Goal: Obtain resource: Download file/media

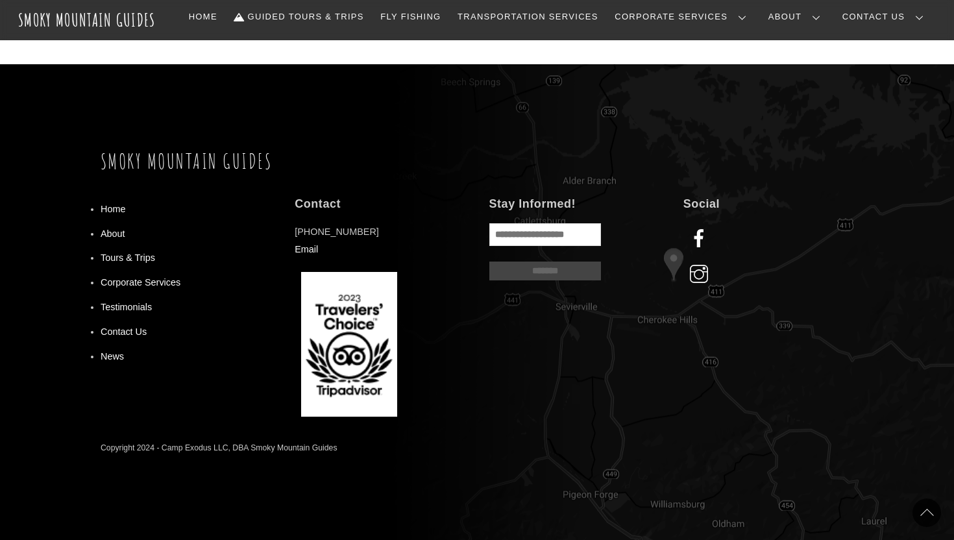
scroll to position [1225, 0]
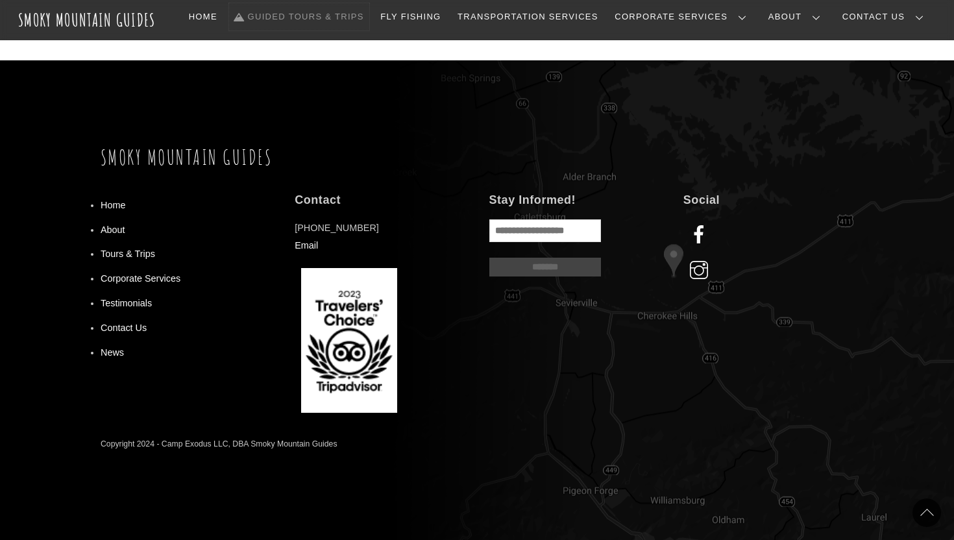
click at [354, 12] on link "Guided Tours & Trips" at bounding box center [299, 16] width 140 height 27
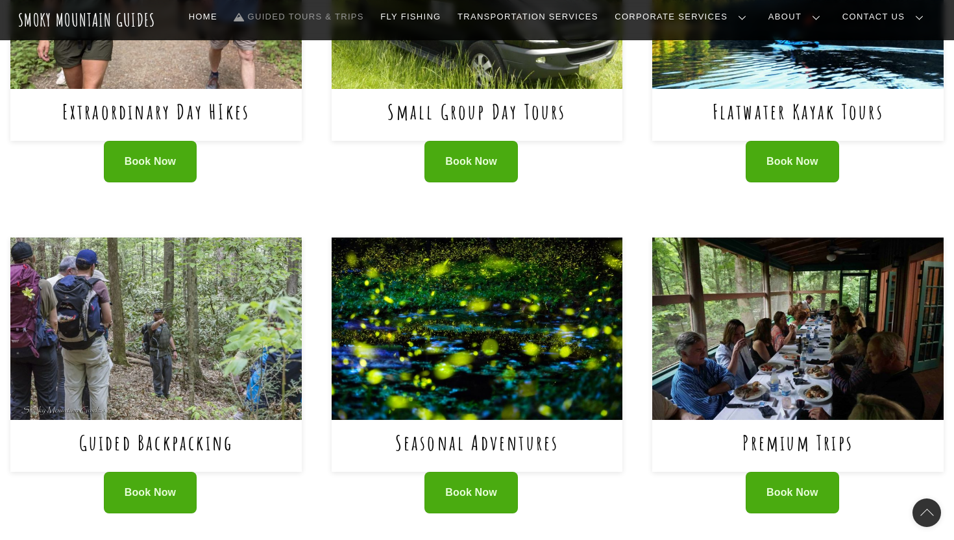
scroll to position [666, 0]
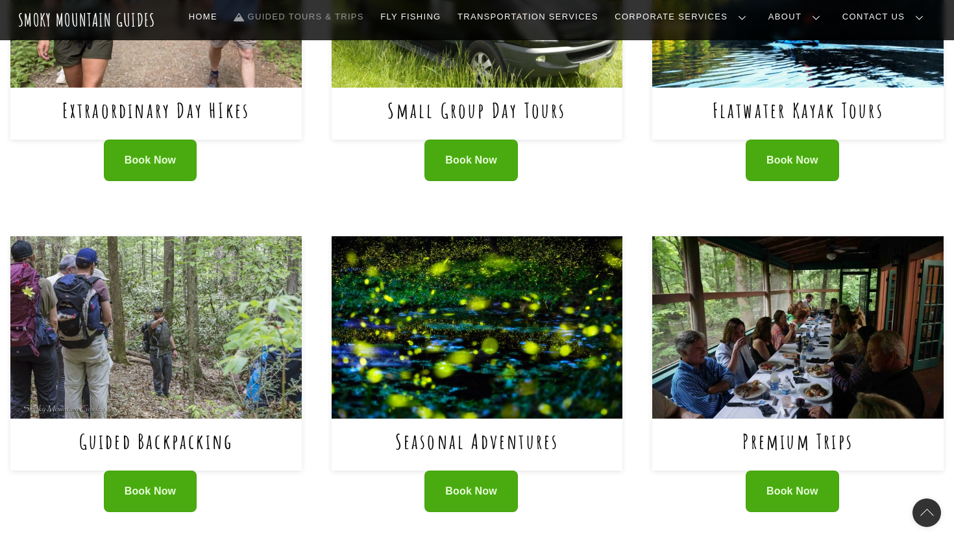
click at [160, 514] on div "Book Now" at bounding box center [155, 499] width 291 height 59
click at [160, 496] on span "Book Now" at bounding box center [151, 492] width 52 height 14
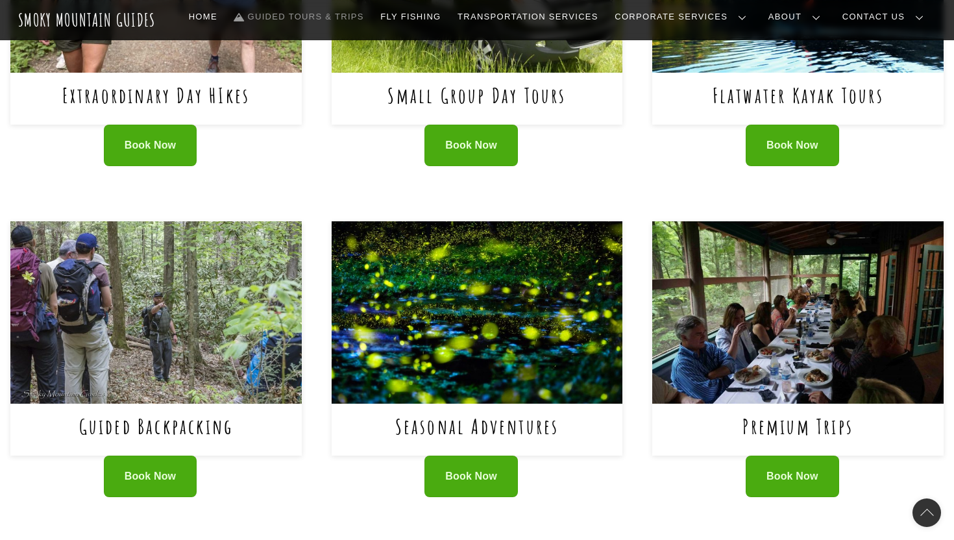
scroll to position [668, 0]
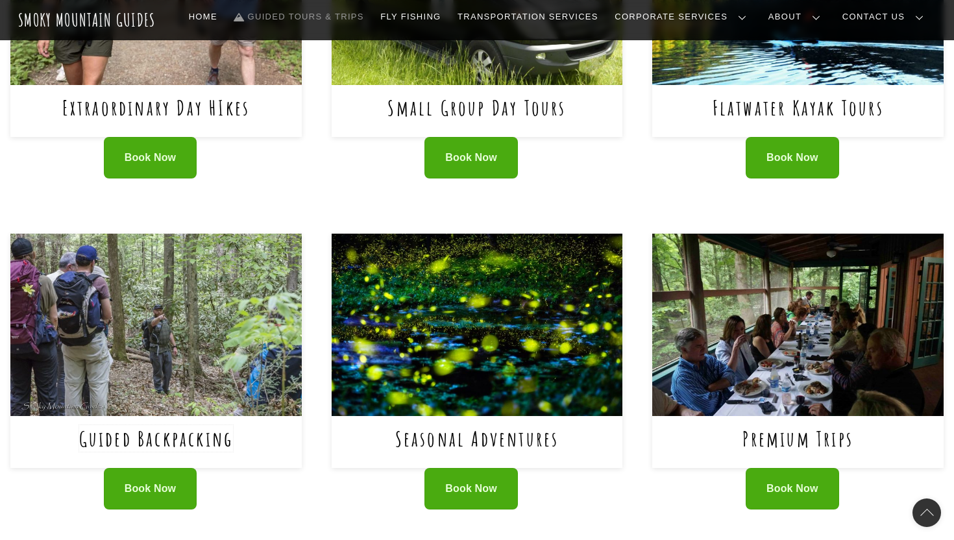
click at [173, 449] on link "Guided Backpacking" at bounding box center [156, 438] width 154 height 27
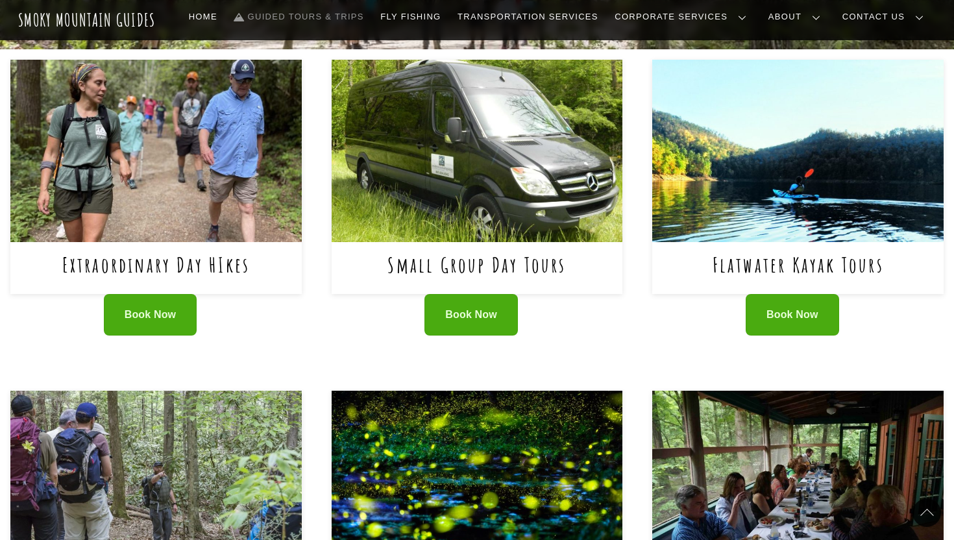
scroll to position [515, 0]
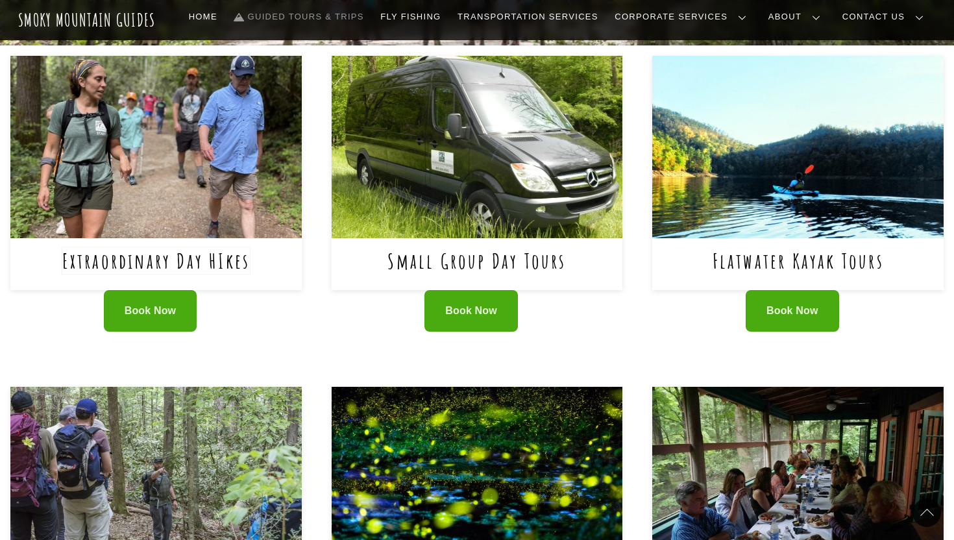
click at [198, 259] on link "Extraordinary Day HIkes" at bounding box center [156, 260] width 188 height 27
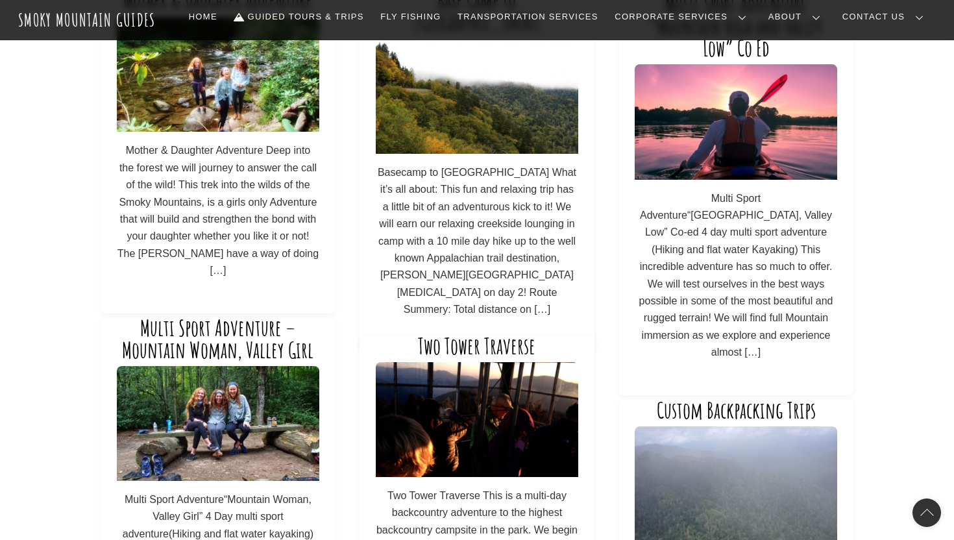
scroll to position [511, 0]
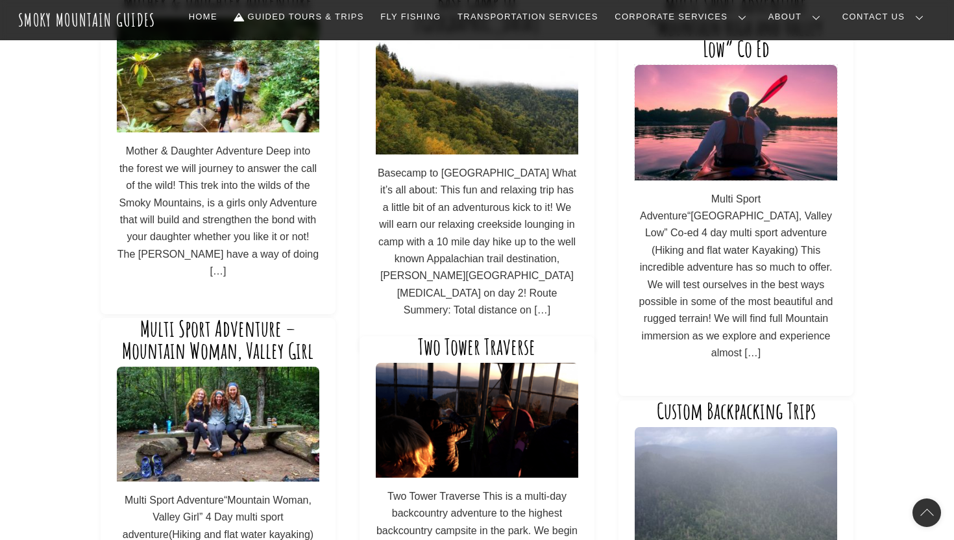
click at [737, 171] on img at bounding box center [735, 122] width 202 height 115
click at [747, 235] on p "Multi Sport Adventure“[GEOGRAPHIC_DATA], Valley Low” Co-ed 4 day multi sport ad…" at bounding box center [735, 276] width 202 height 171
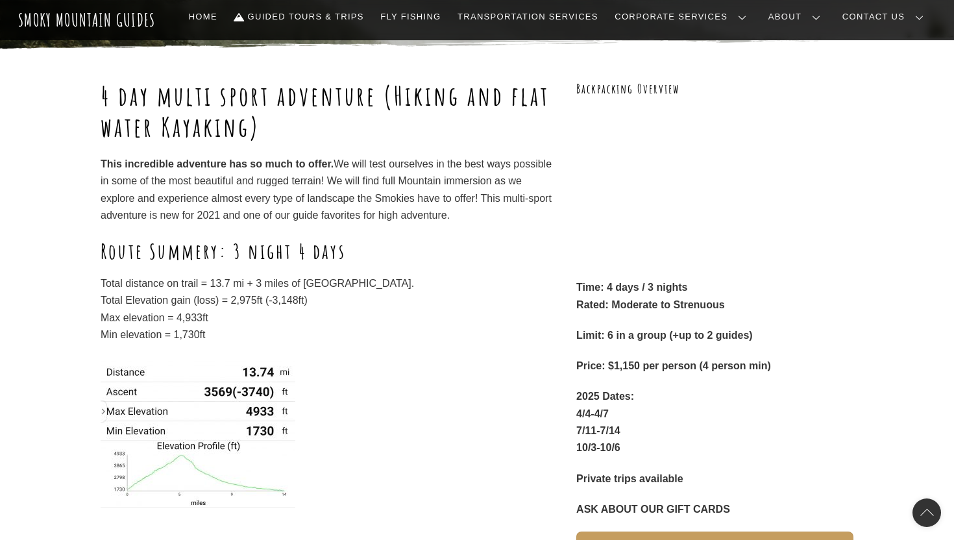
scroll to position [187, 0]
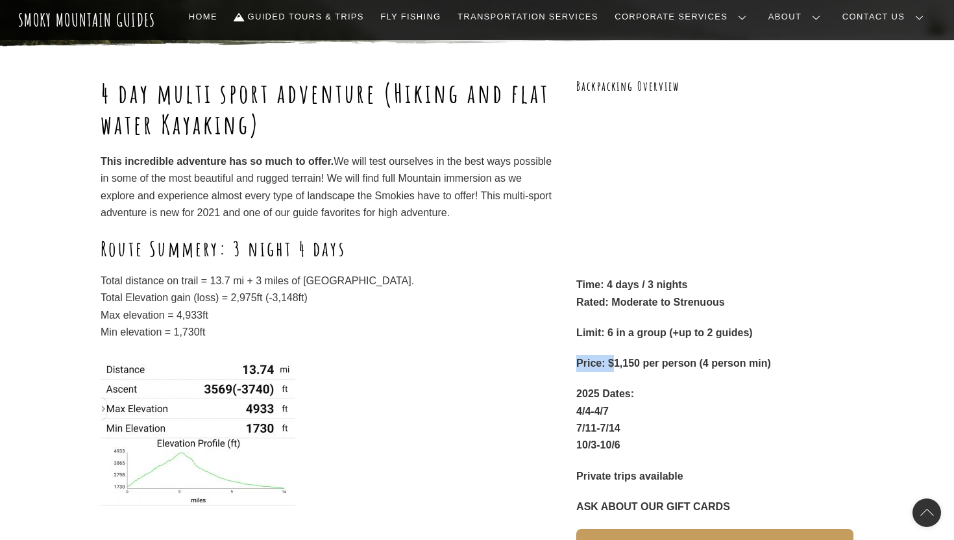
drag, startPoint x: 610, startPoint y: 367, endPoint x: 606, endPoint y: 351, distance: 16.2
click at [607, 351] on div "Time: 4 days / 3 nights Rated: Moderate to Strenuous Limit: 6 in a group (+up t…" at bounding box center [714, 395] width 277 height 239
drag, startPoint x: 370, startPoint y: 176, endPoint x: 332, endPoint y: 181, distance: 38.6
click at [333, 182] on p "This incredible adventure has so much to offer. We will test ourselves in the b…" at bounding box center [326, 187] width 451 height 69
click at [360, 200] on p "This incredible adventure has so much to offer. We will test ourselves in the b…" at bounding box center [326, 187] width 451 height 69
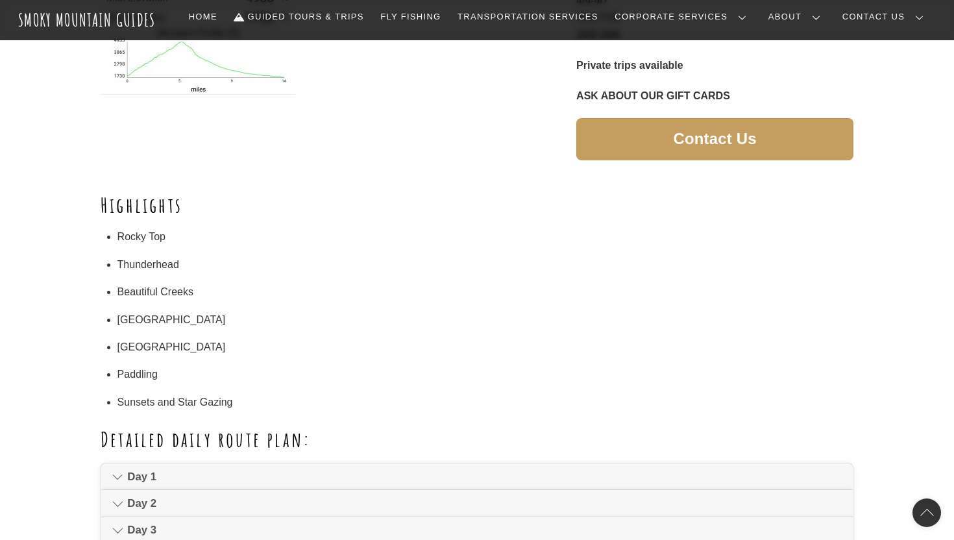
scroll to position [599, 0]
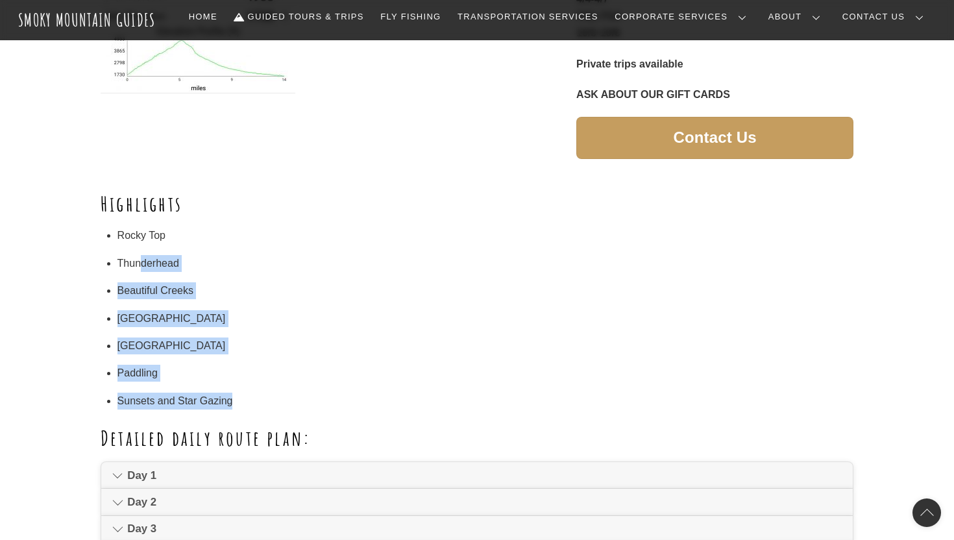
drag, startPoint x: 141, startPoint y: 259, endPoint x: 271, endPoint y: 396, distance: 189.5
click at [276, 396] on ul "Rocky Top Thunderhead Beautiful Creeks Creek Crossing Fontana Lake Paddling Sun…" at bounding box center [485, 318] width 736 height 182
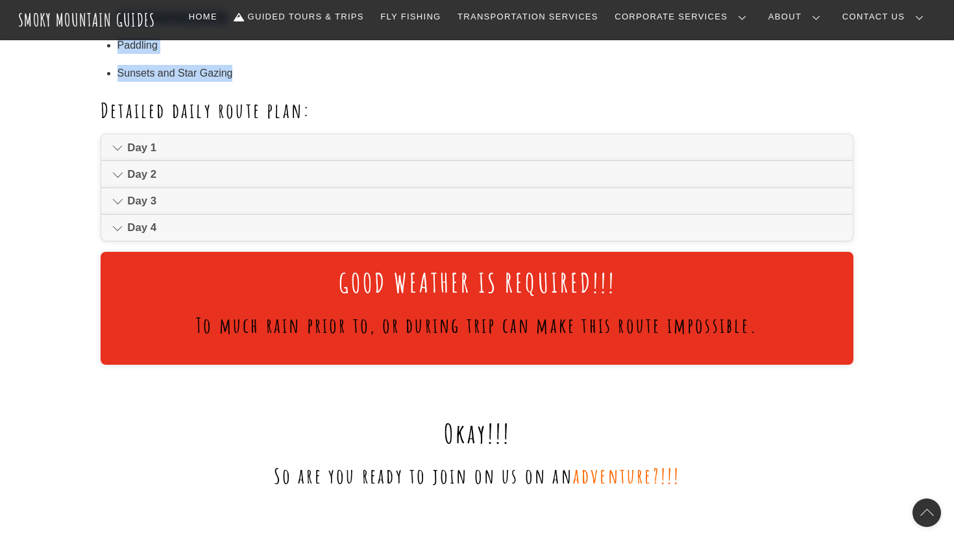
scroll to position [943, 0]
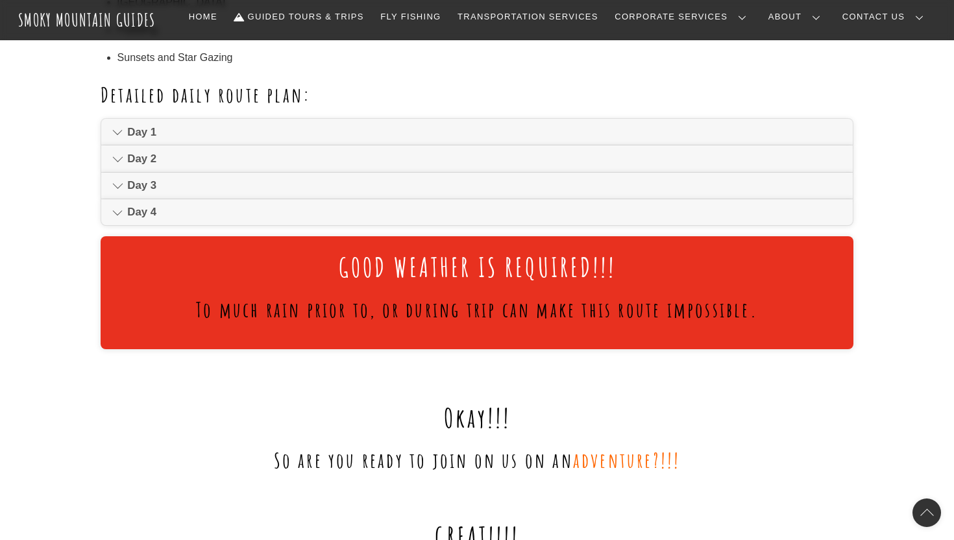
click at [231, 272] on h1 "GOOD WEATHER IS REQUIRED!!!" at bounding box center [476, 267] width 721 height 31
click at [136, 144] on link "Day 1" at bounding box center [476, 132] width 751 height 26
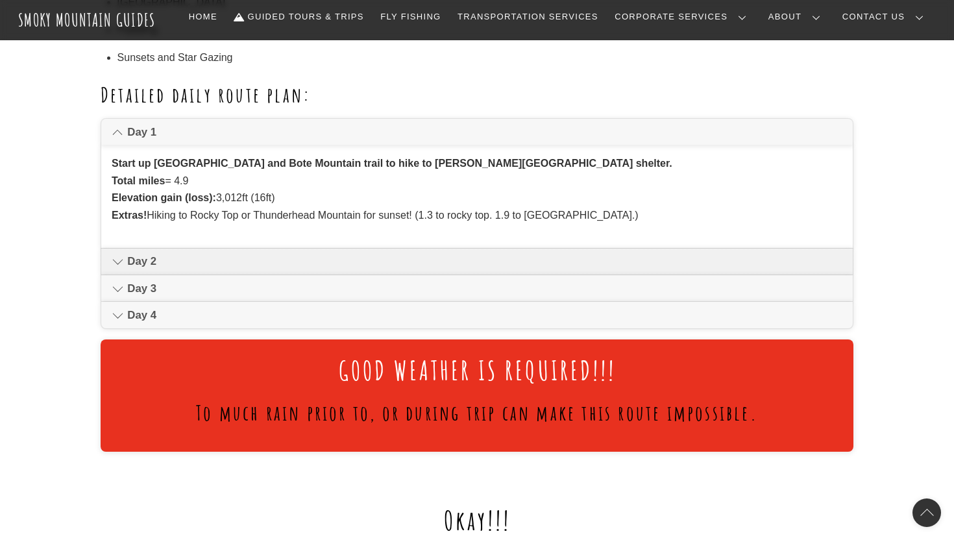
click at [141, 268] on span "Day 2" at bounding box center [484, 262] width 714 height 16
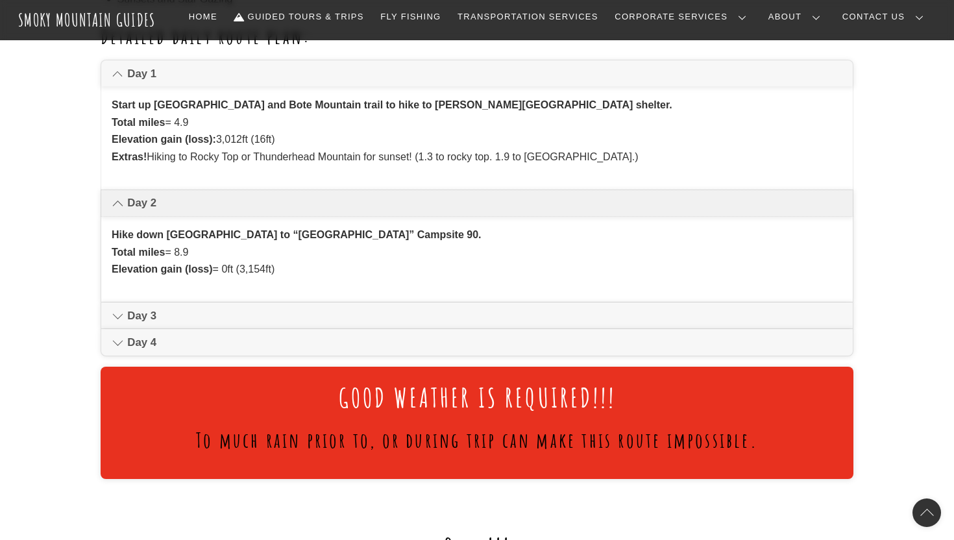
scroll to position [1012, 0]
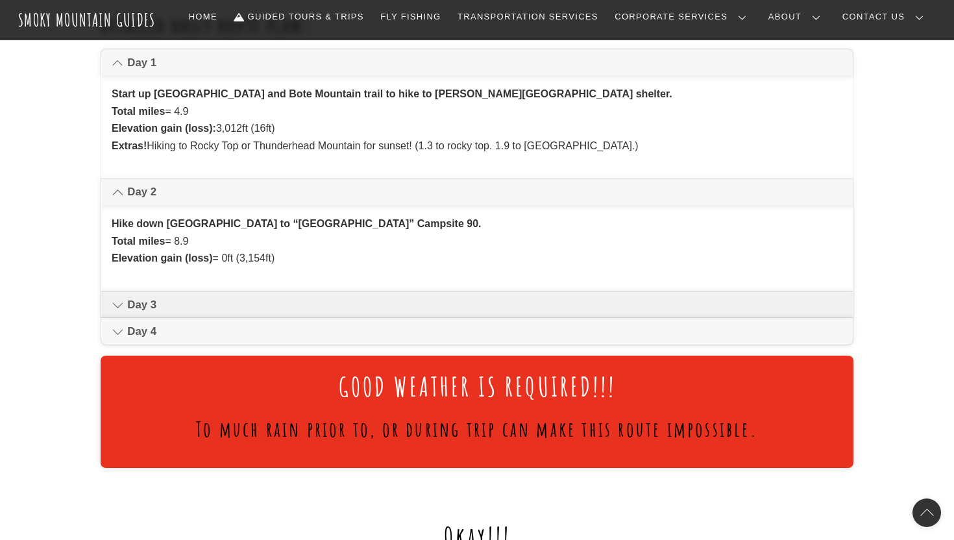
click at [170, 295] on link "Day 3" at bounding box center [476, 304] width 751 height 26
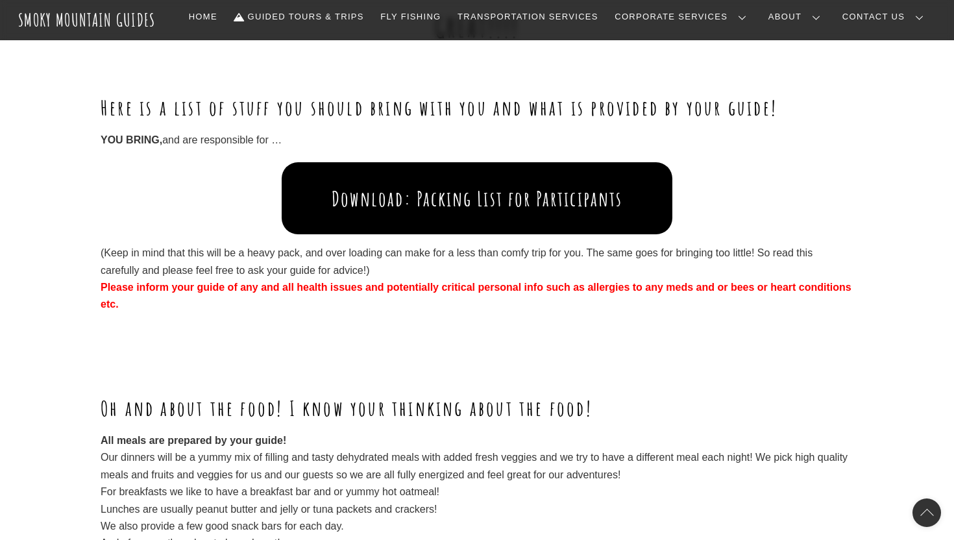
scroll to position [1692, 0]
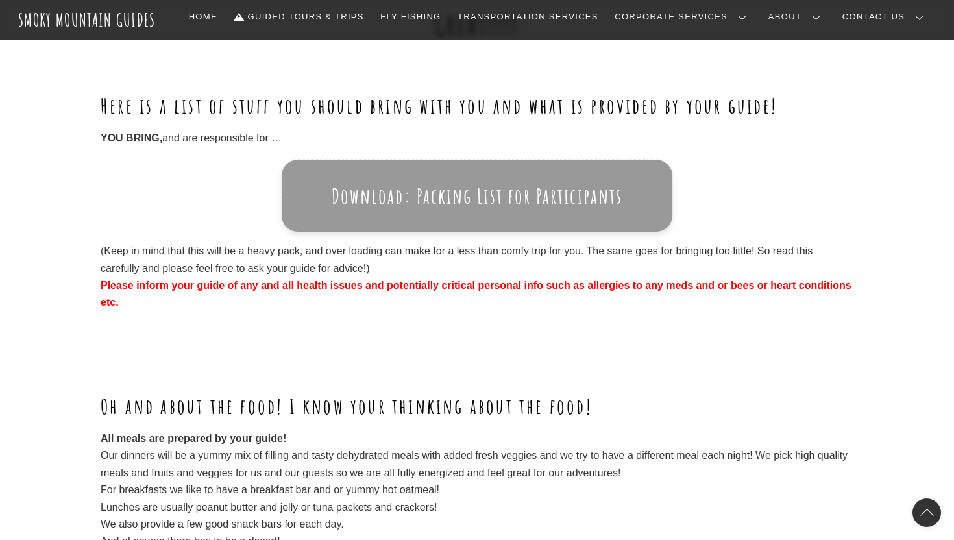
click at [455, 191] on button "Download: Packing List for Participants" at bounding box center [477, 196] width 391 height 72
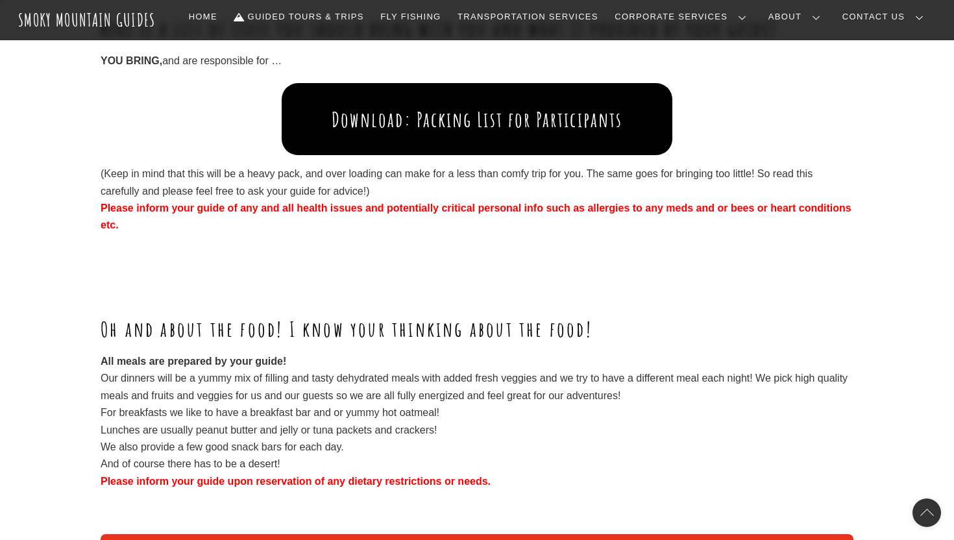
scroll to position [1781, 0]
